Goal: Transaction & Acquisition: Book appointment/travel/reservation

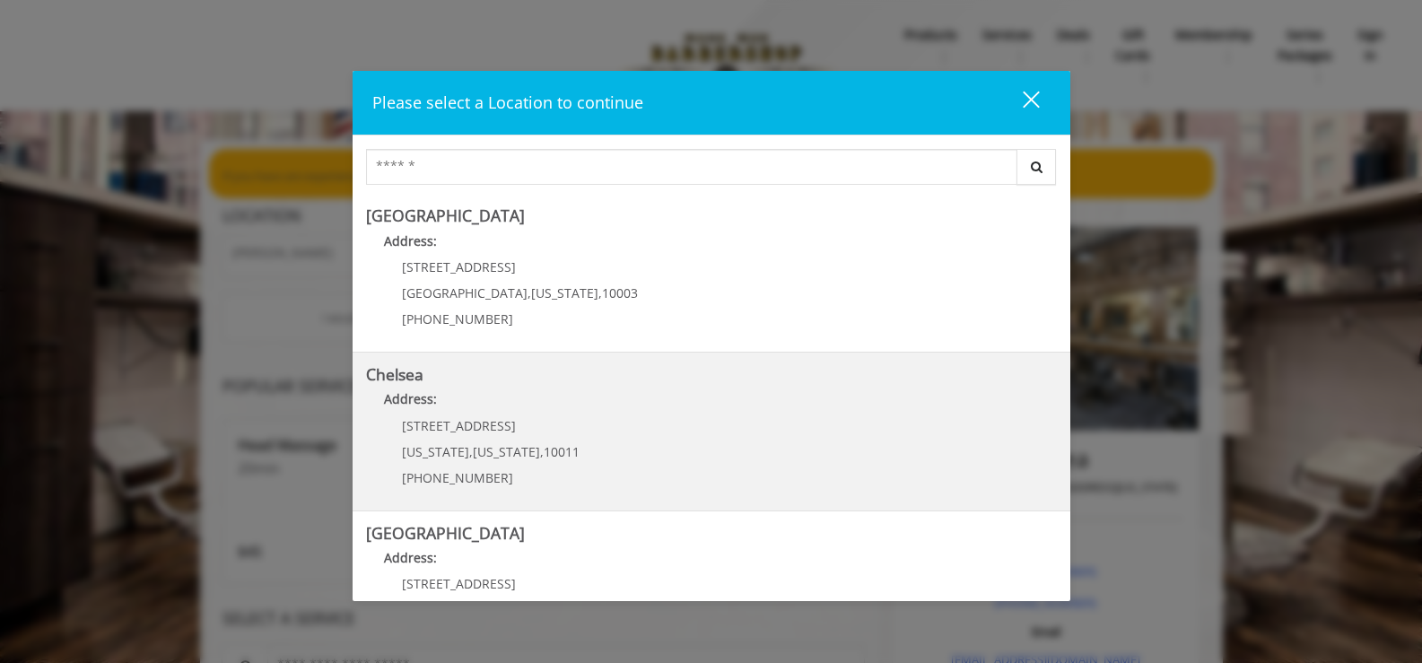
click at [422, 417] on p "Address:" at bounding box center [711, 403] width 691 height 29
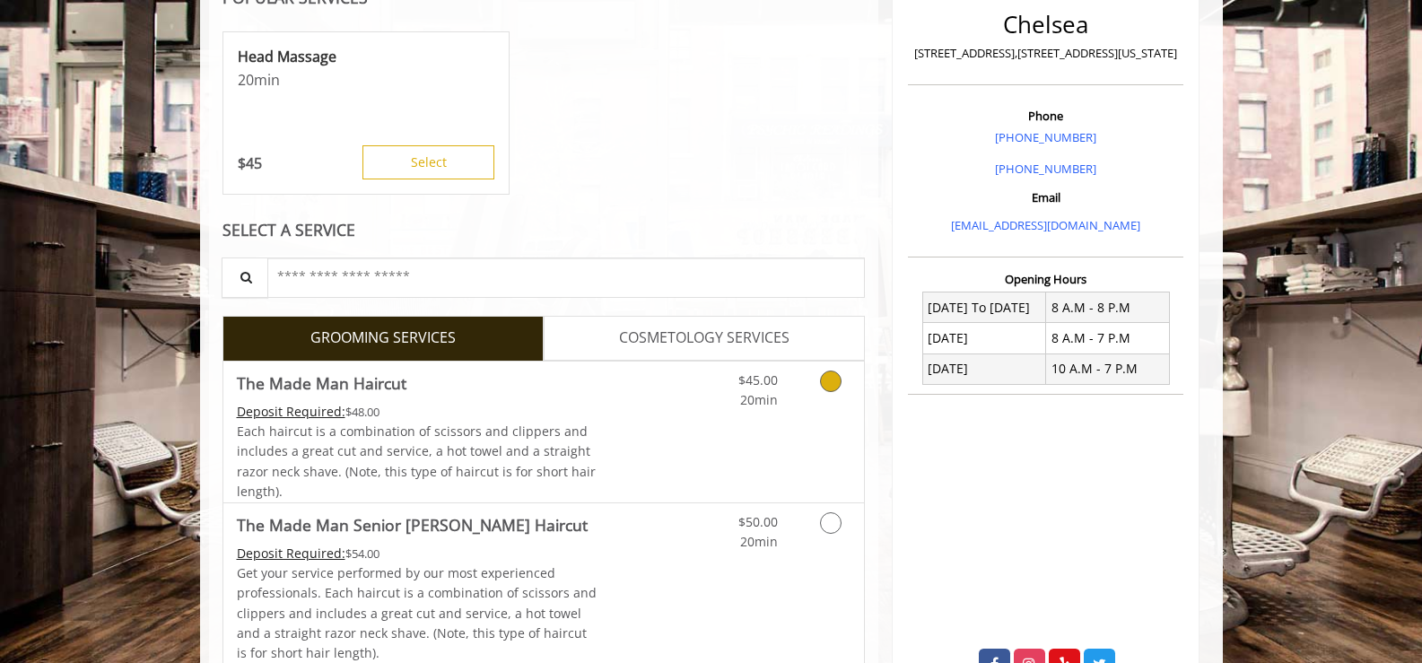
scroll to position [449, 0]
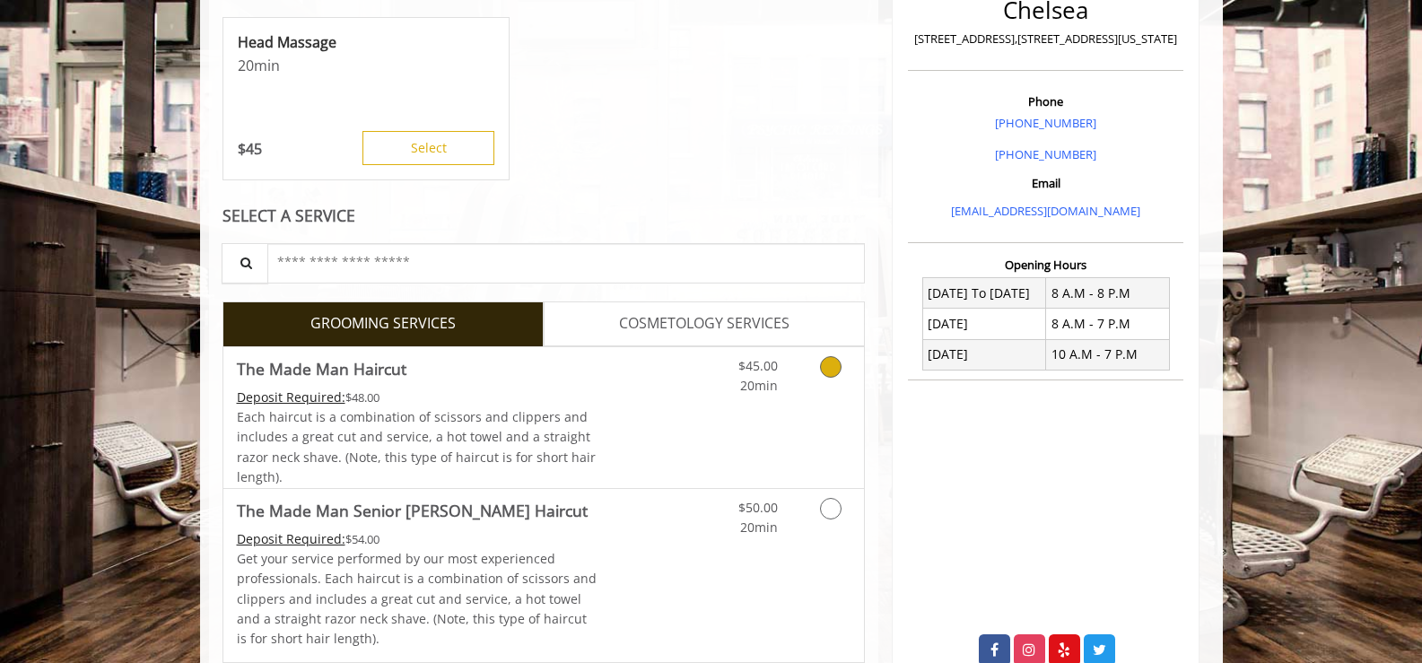
click at [832, 371] on icon "Grooming services" at bounding box center [831, 367] width 22 height 22
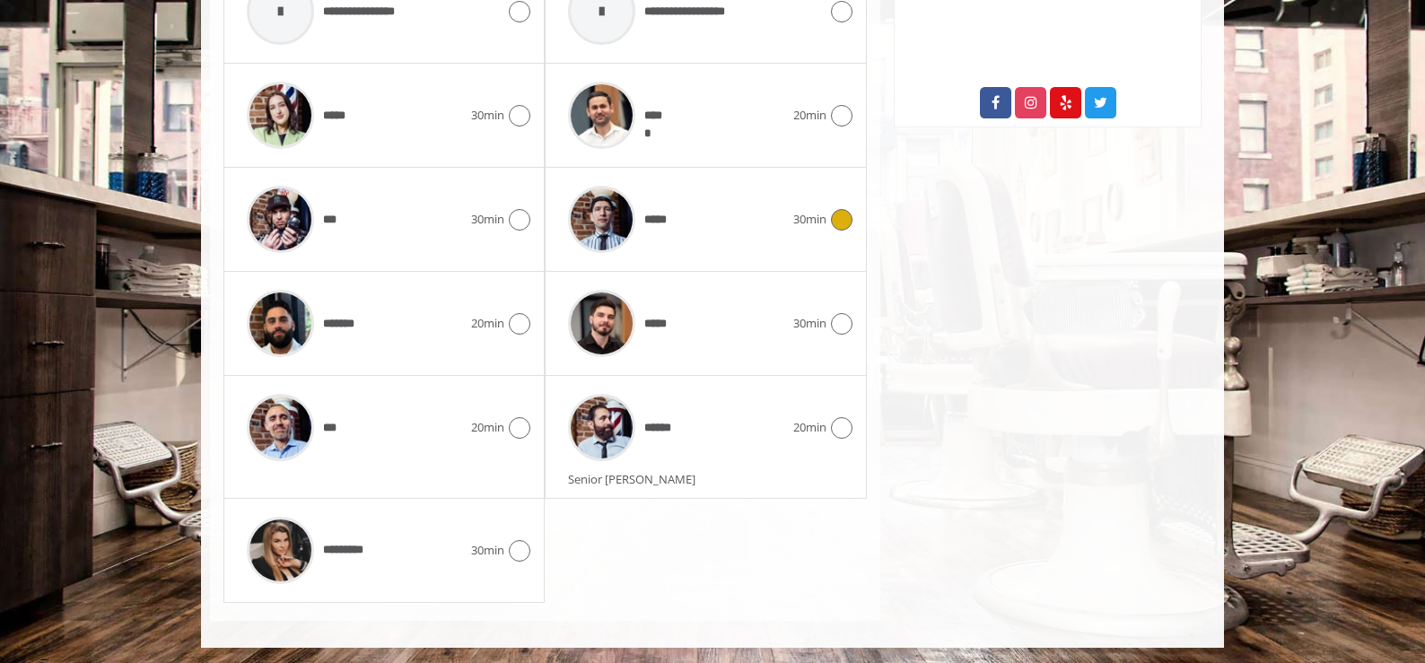
scroll to position [999, 0]
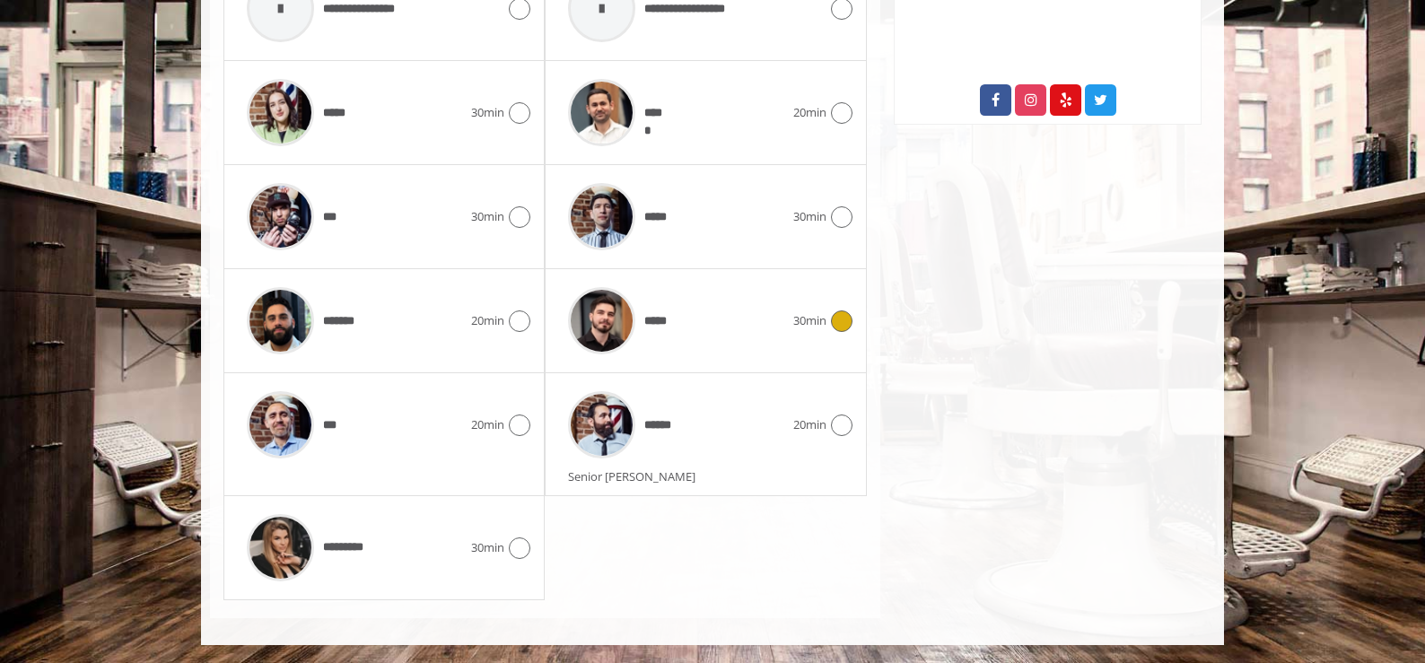
click at [842, 328] on icon at bounding box center [842, 322] width 22 height 22
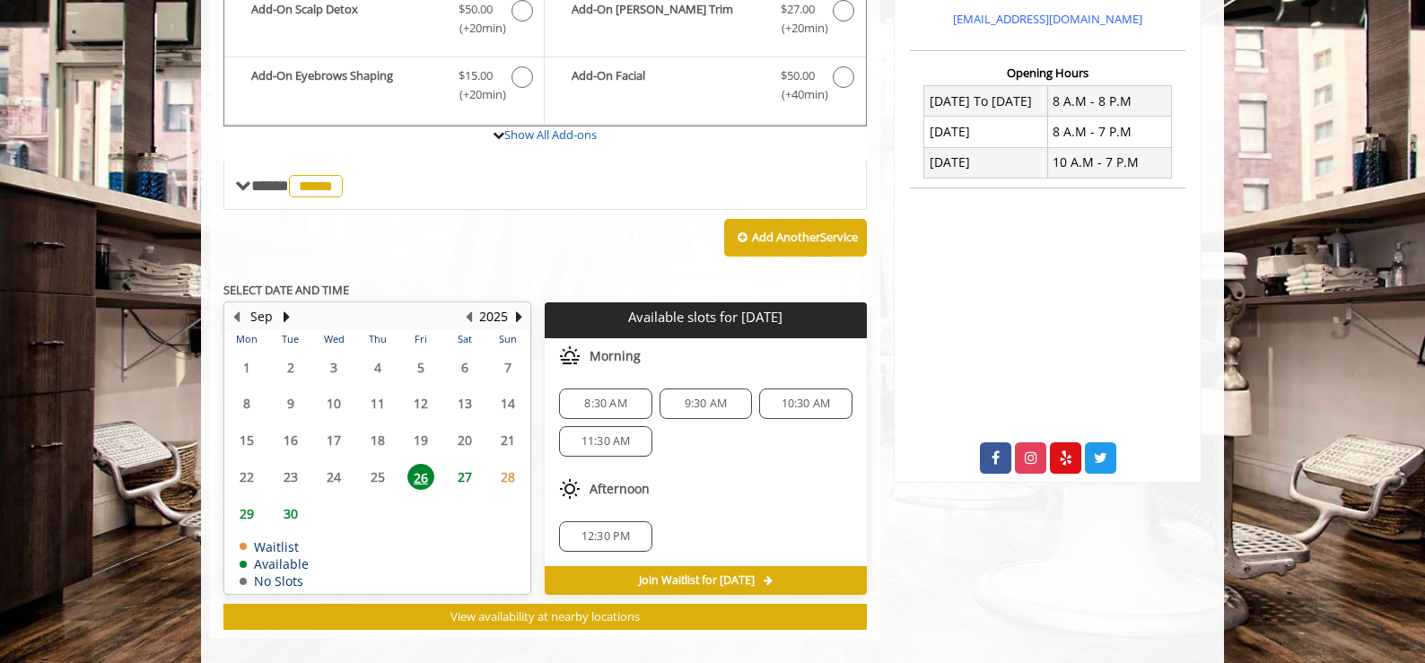
scroll to position [661, 0]
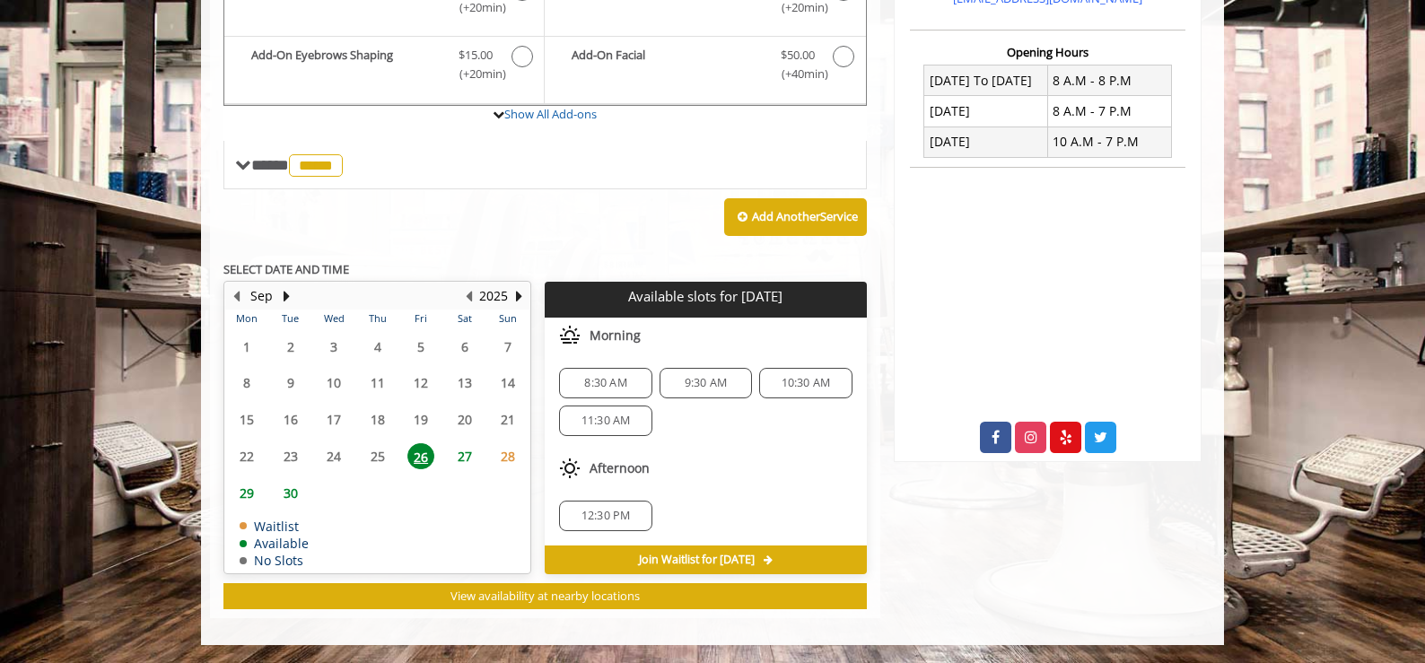
click at [621, 514] on span "12:30 PM" at bounding box center [606, 516] width 49 height 14
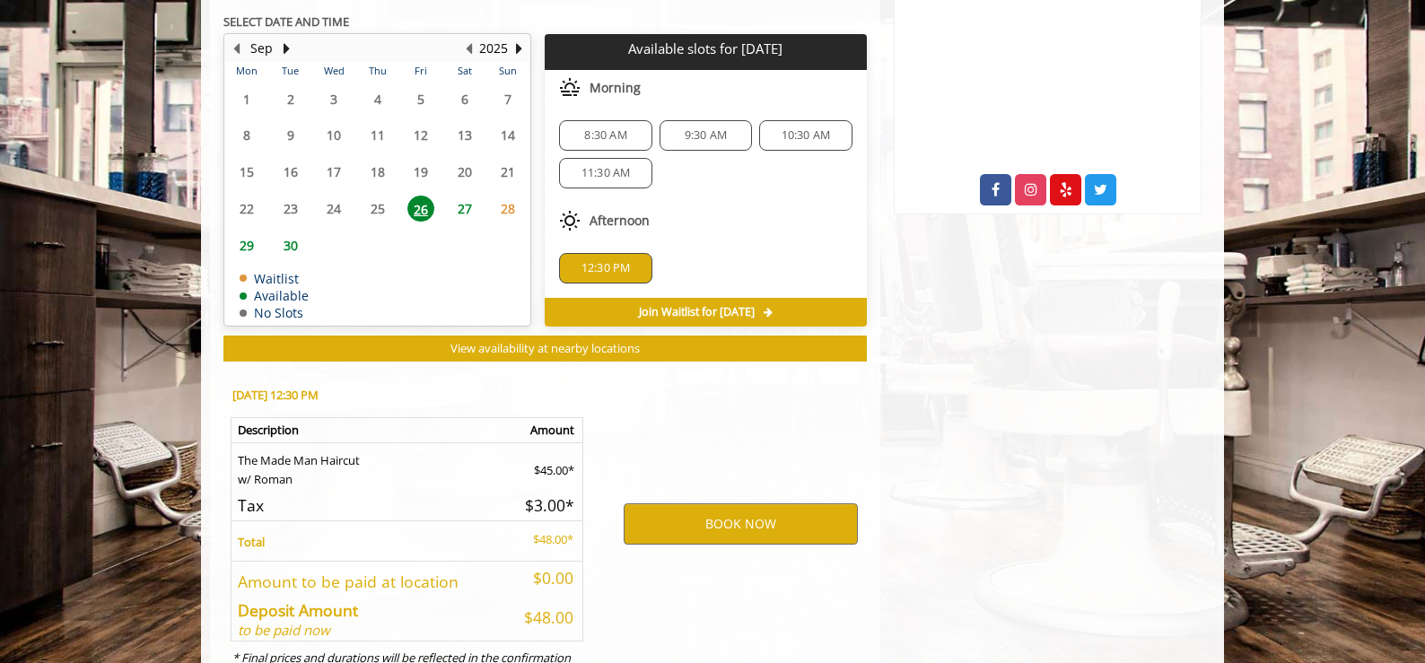
scroll to position [986, 0]
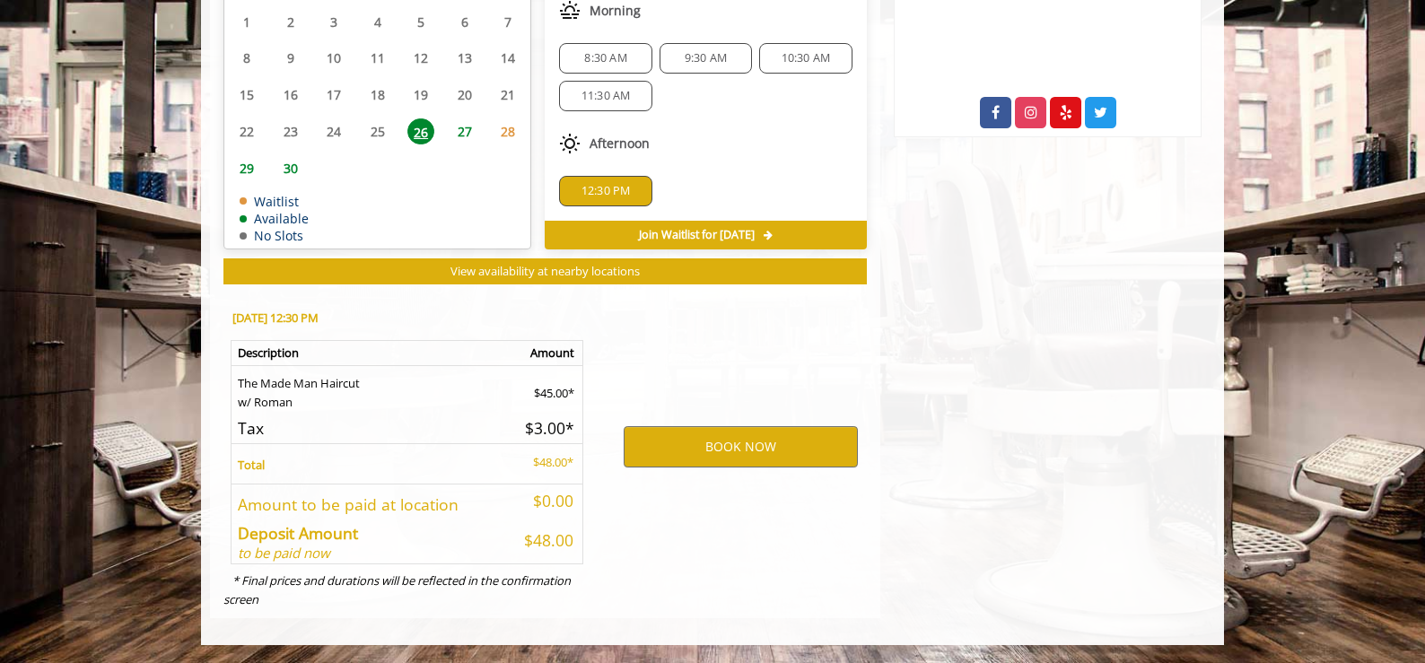
click at [740, 180] on div "12:30 PM" at bounding box center [705, 191] width 321 height 59
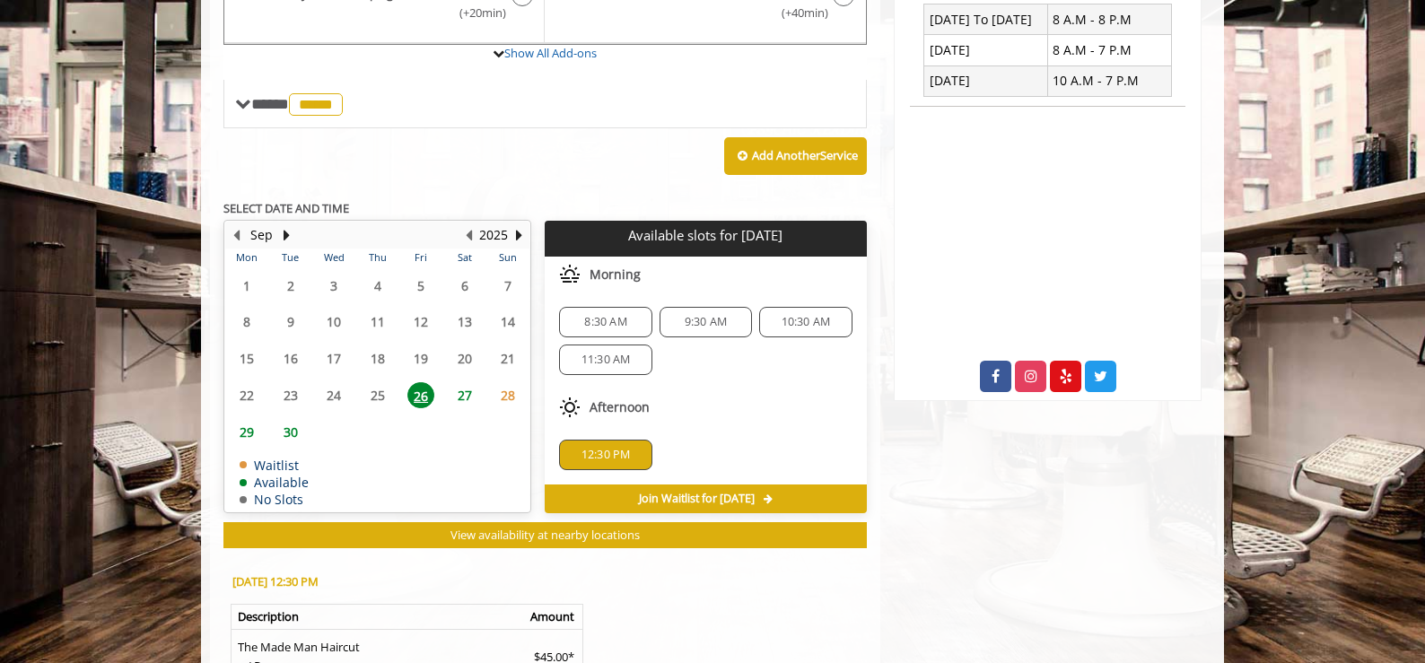
scroll to position [717, 0]
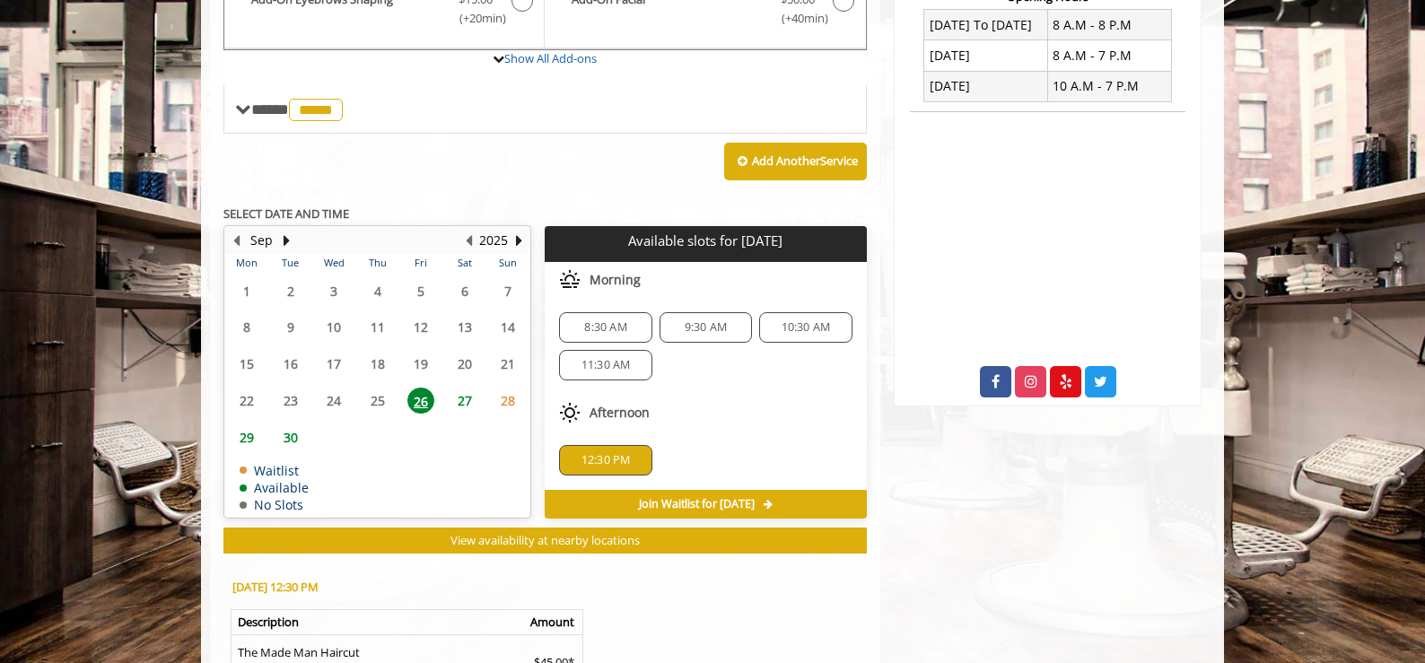
click at [623, 359] on span "11:30 AM" at bounding box center [606, 365] width 49 height 14
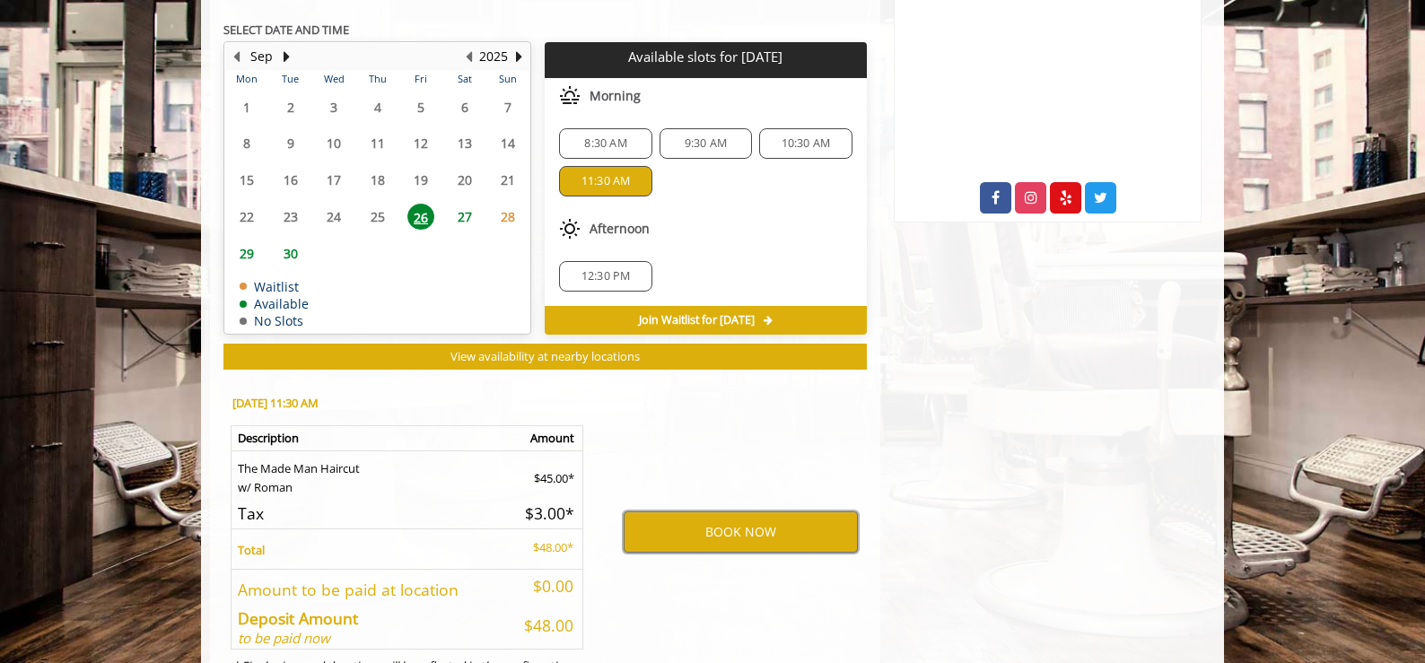
scroll to position [986, 0]
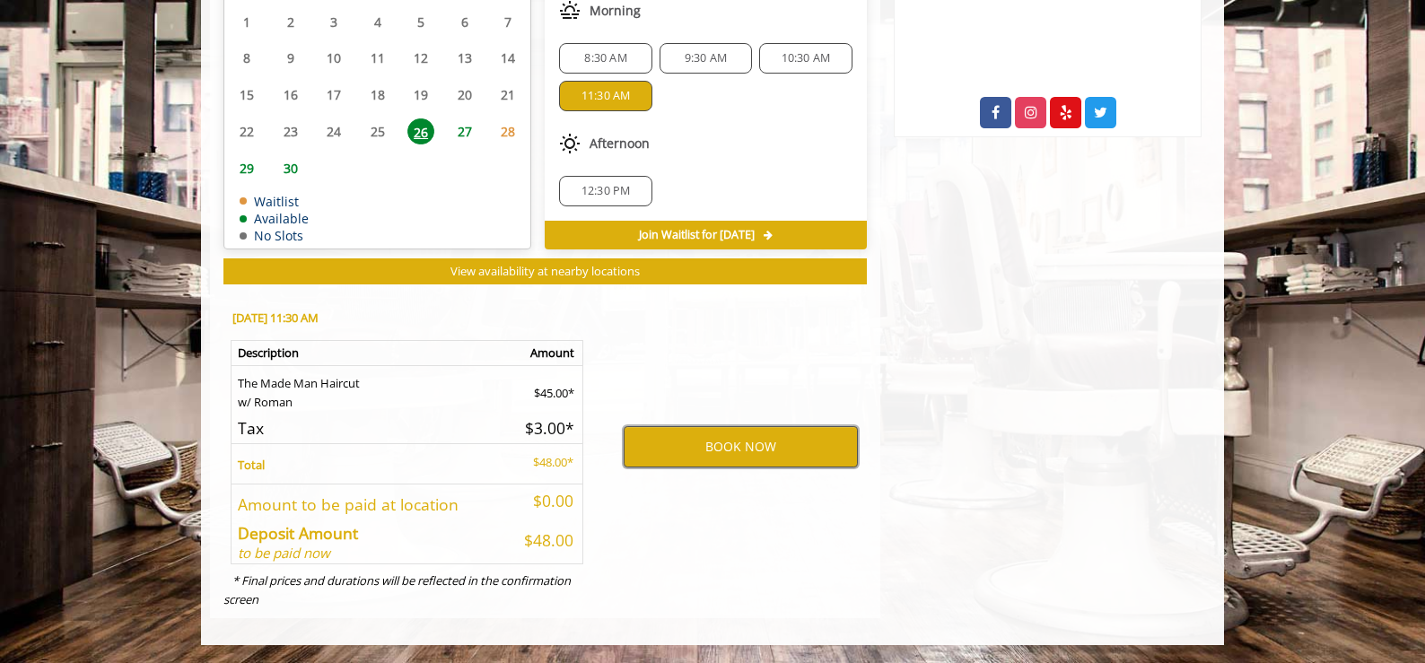
click at [724, 446] on button "BOOK NOW" at bounding box center [741, 446] width 234 height 41
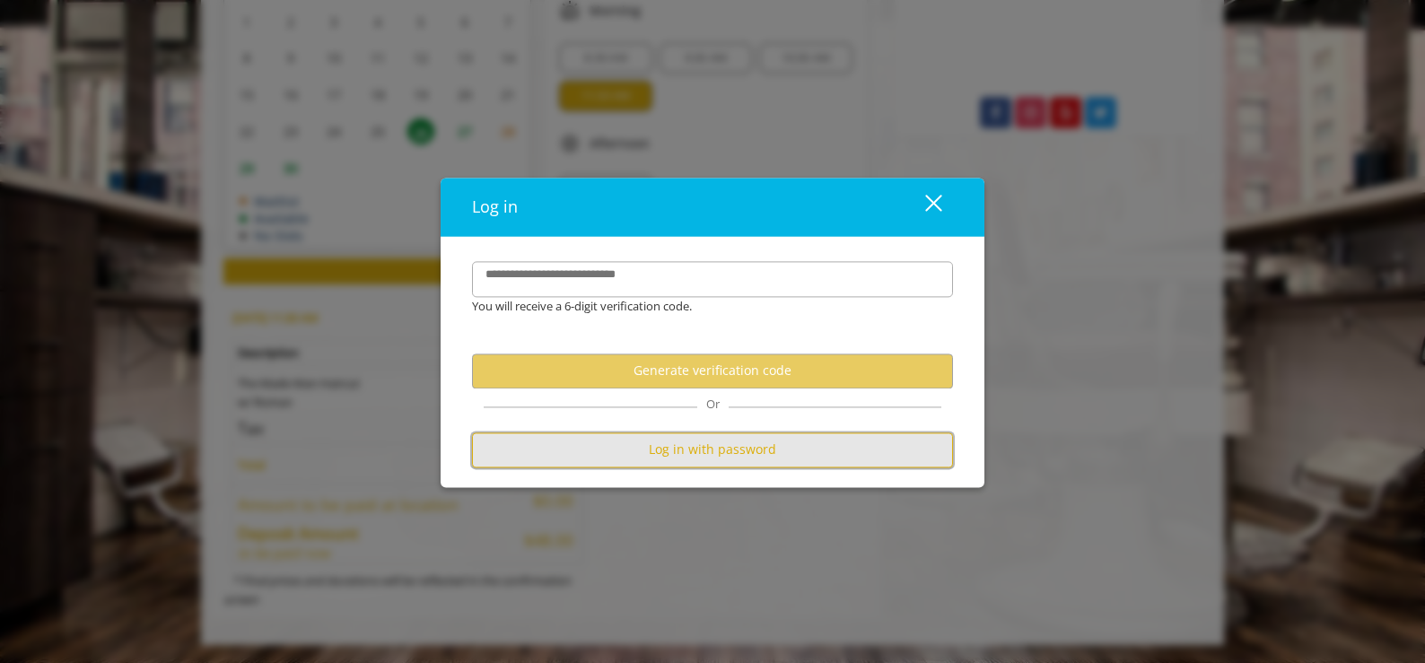
click at [743, 454] on button "Log in with password" at bounding box center [712, 450] width 481 height 35
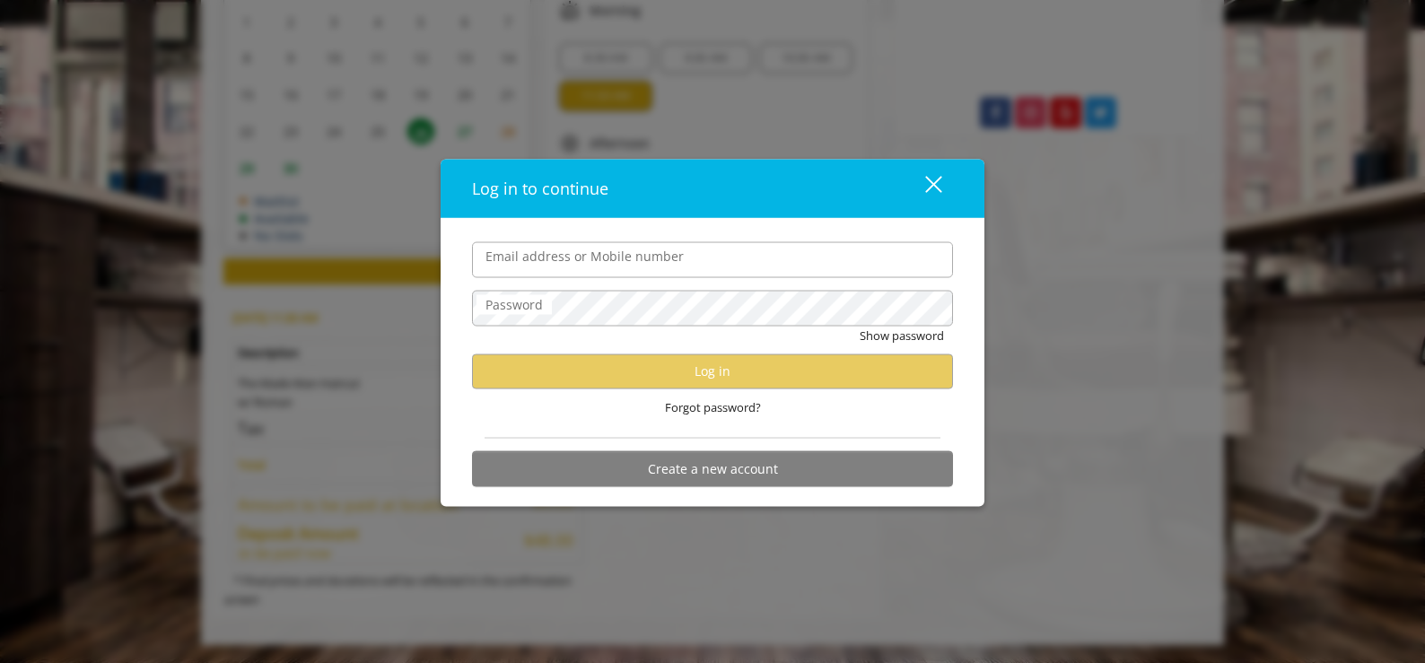
type input "**********"
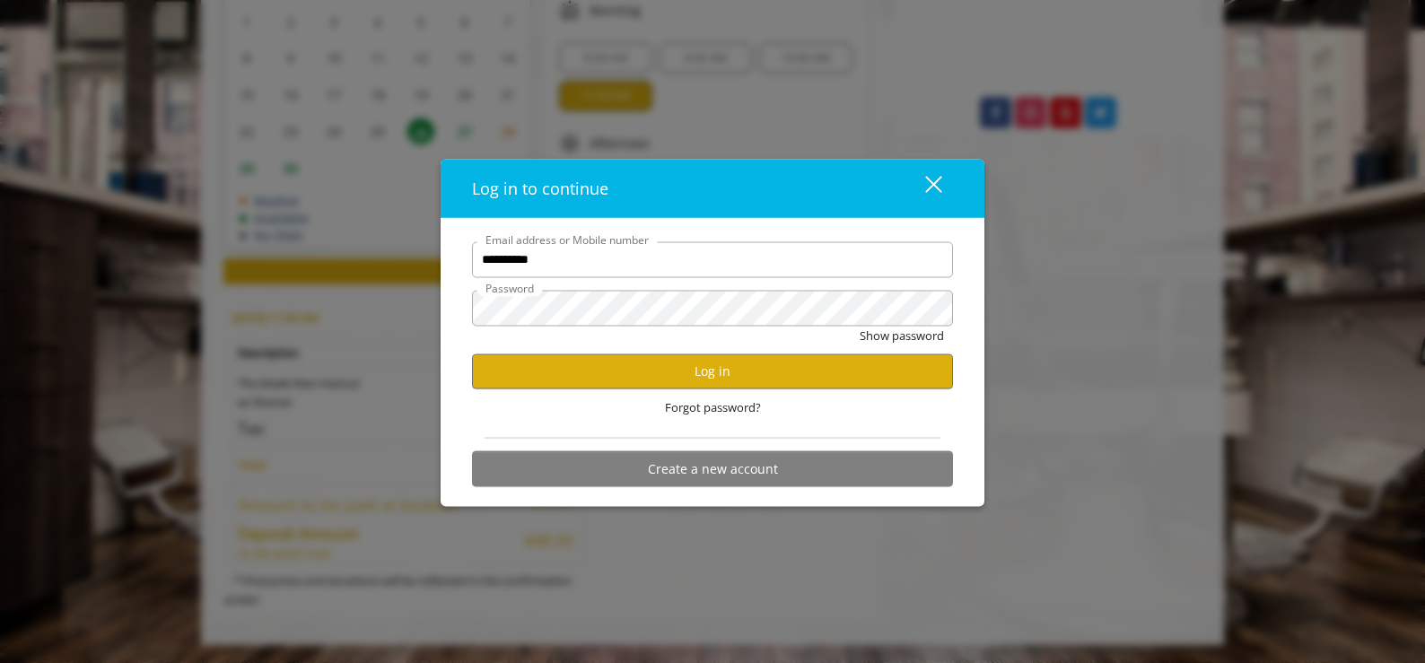
scroll to position [0, 0]
click at [702, 378] on button "Log in" at bounding box center [712, 371] width 481 height 35
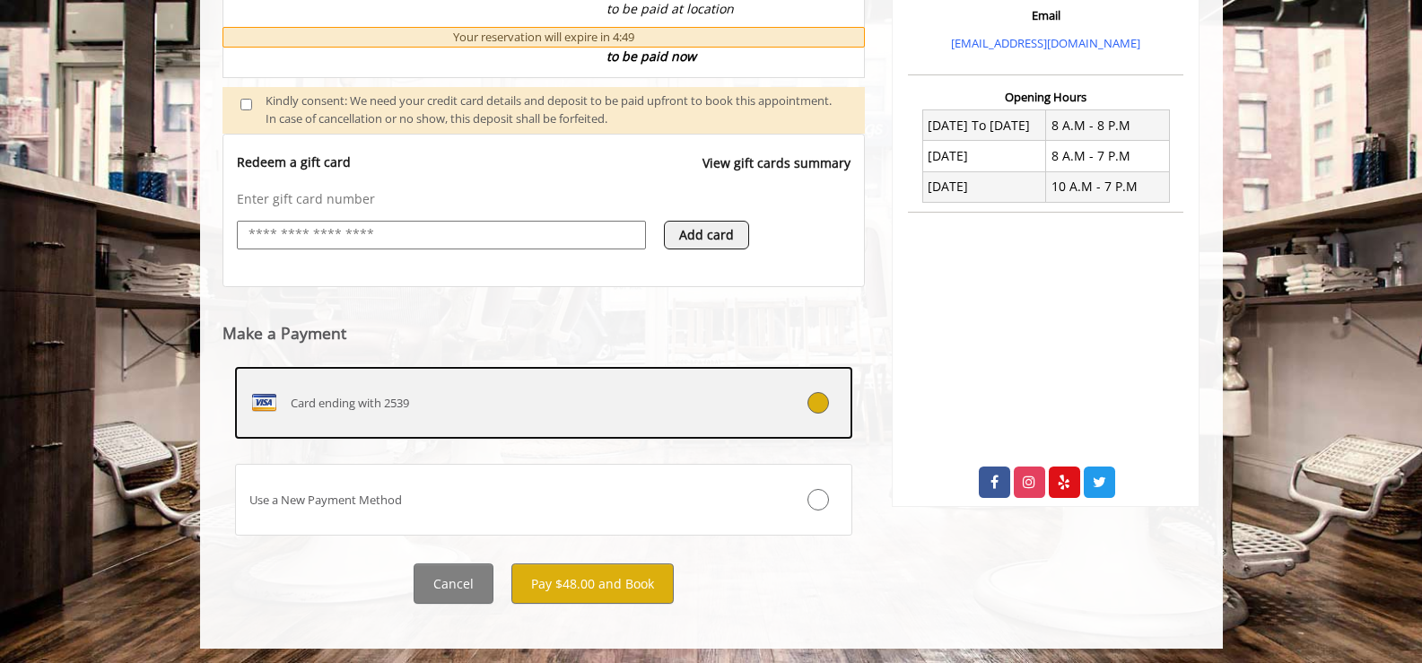
scroll to position [620, 0]
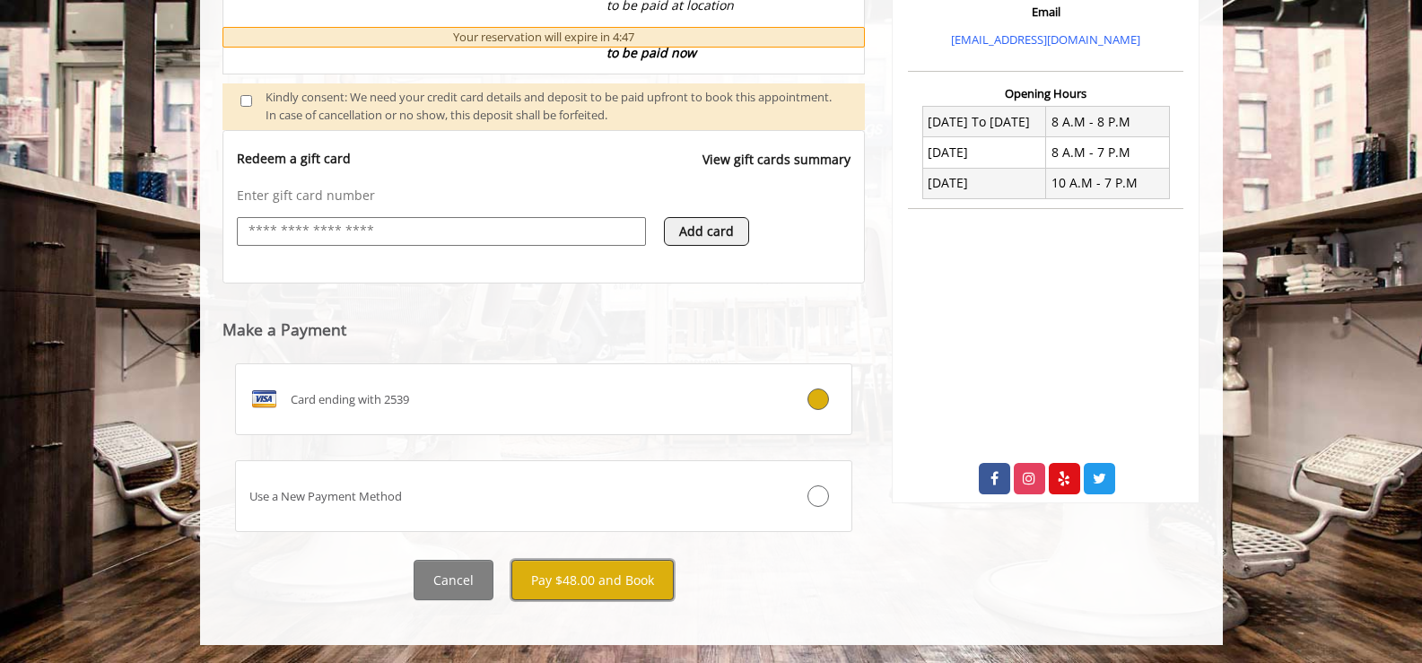
click at [594, 585] on button "Pay $48.00 and Book" at bounding box center [593, 580] width 162 height 40
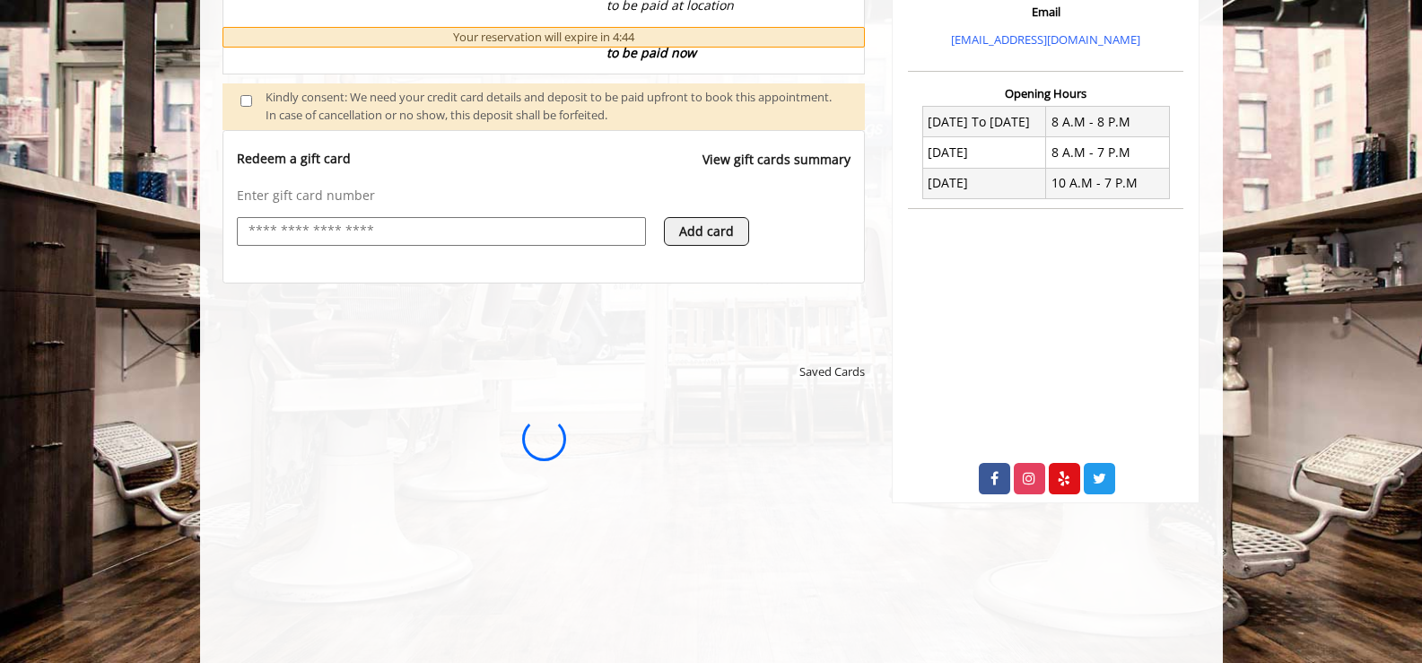
scroll to position [0, 0]
